Goal: Information Seeking & Learning: Understand process/instructions

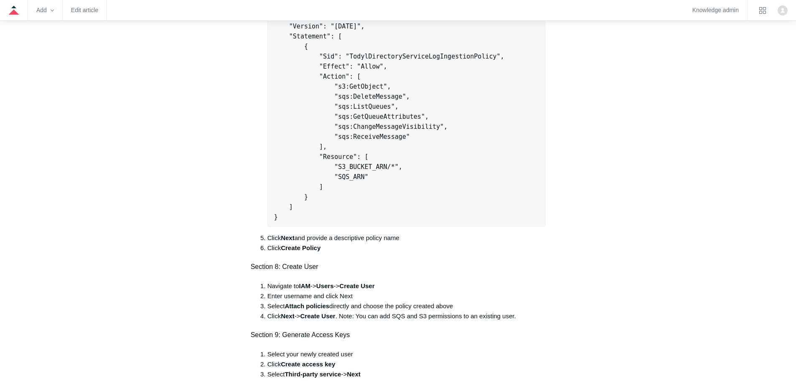
scroll to position [1098, 0]
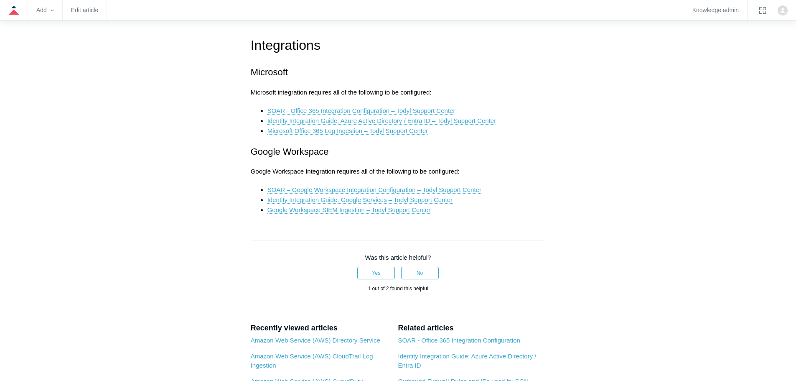
scroll to position [1268, 0]
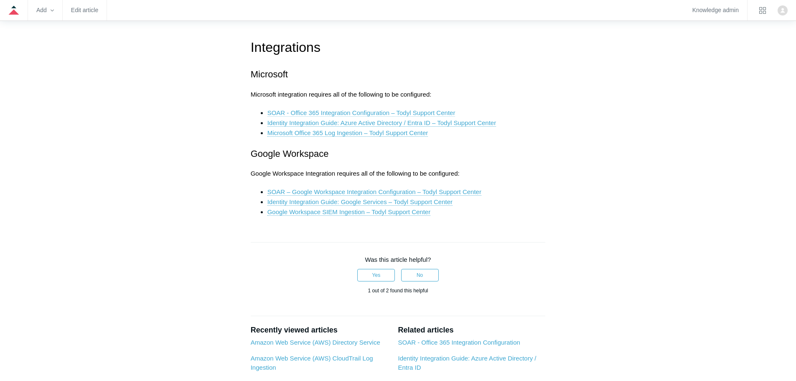
click at [362, 112] on link "SOAR - Office 365 Integration Configuration – Todyl Support Center" at bounding box center [361, 113] width 188 height 8
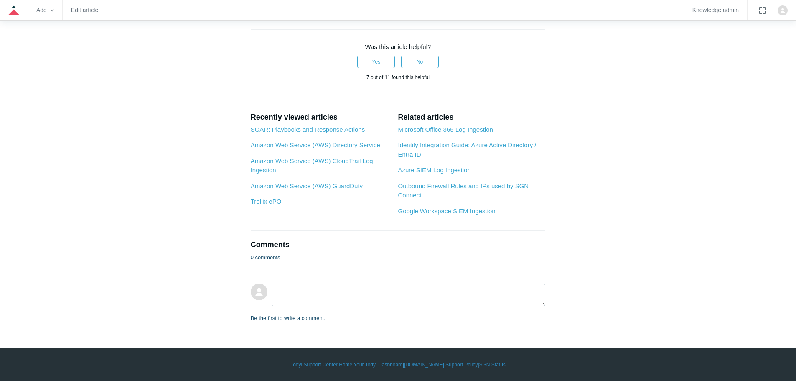
scroll to position [809, 0]
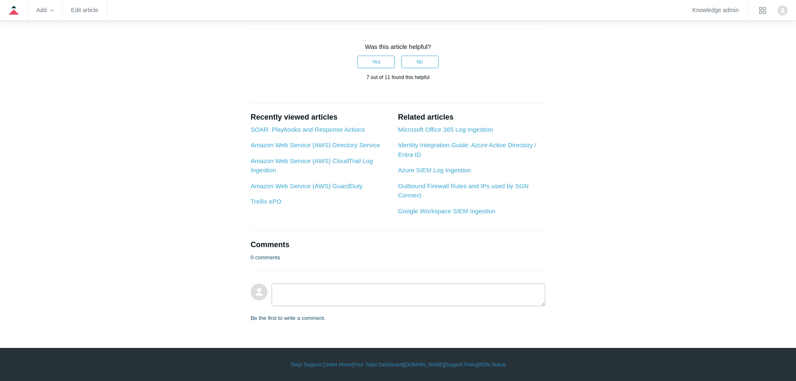
drag, startPoint x: 795, startPoint y: 273, endPoint x: 794, endPoint y: 261, distance: 11.8
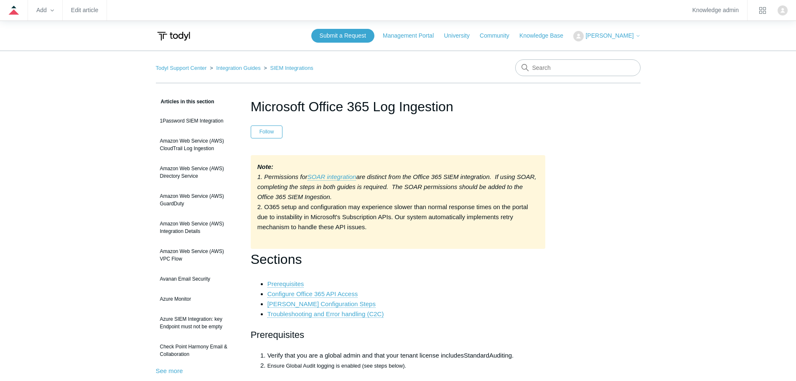
click at [459, 361] on li "Ensure Global Audit logging is enabled (see steps below)." at bounding box center [406, 365] width 278 height 10
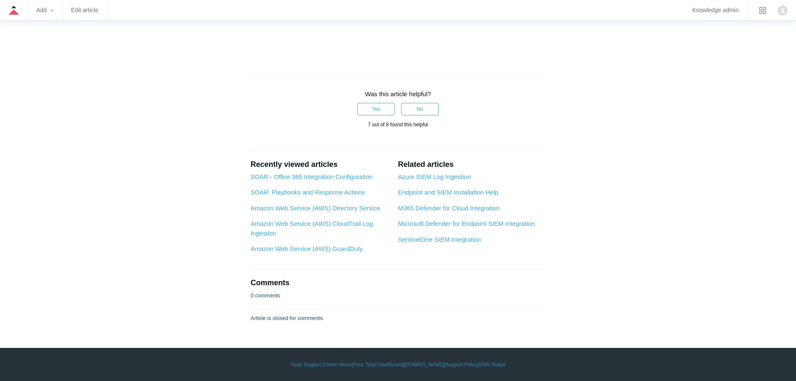
scroll to position [3893, 0]
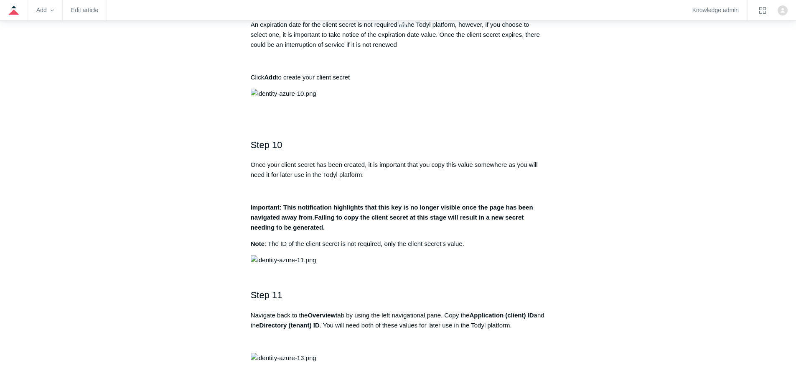
scroll to position [1742, 0]
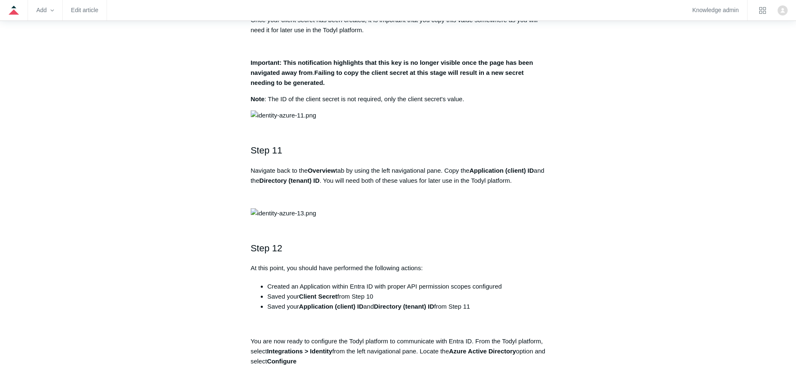
drag, startPoint x: 449, startPoint y: 111, endPoint x: 263, endPoint y: 109, distance: 185.5
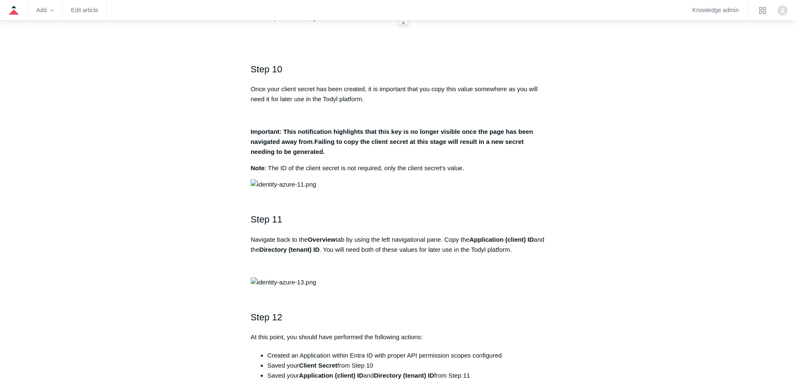
scroll to position [1687, 0]
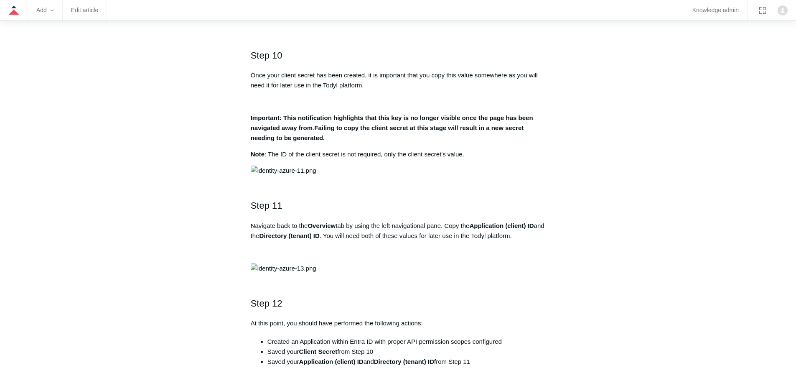
click at [654, 134] on main "Todyl Support Center Integration Guides Identity Integrations Articles in this …" at bounding box center [398, 7] width 796 height 3286
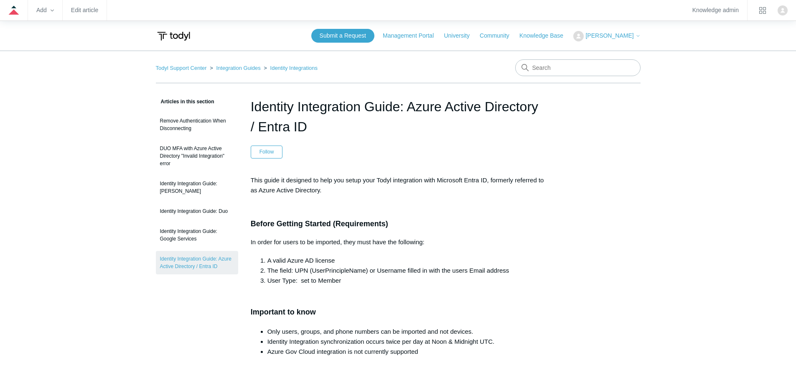
scroll to position [1687, 0]
